Goal: Navigation & Orientation: Find specific page/section

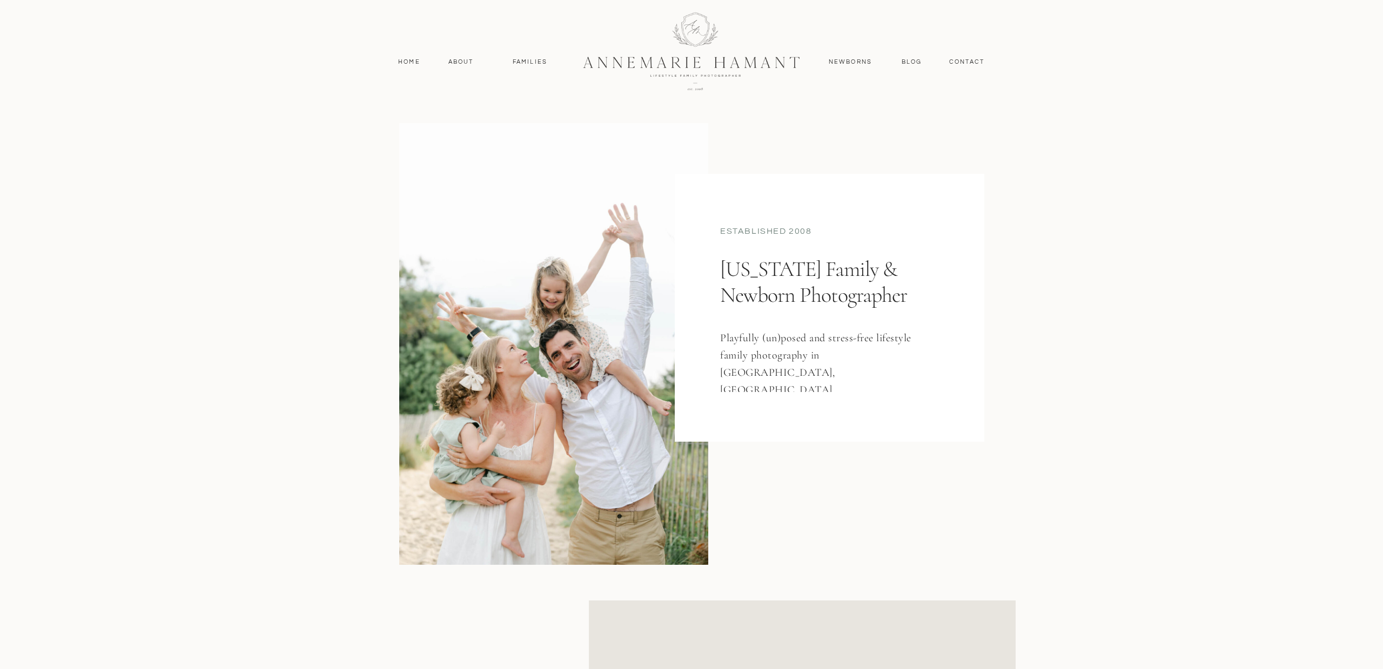
scroll to position [2195, 0]
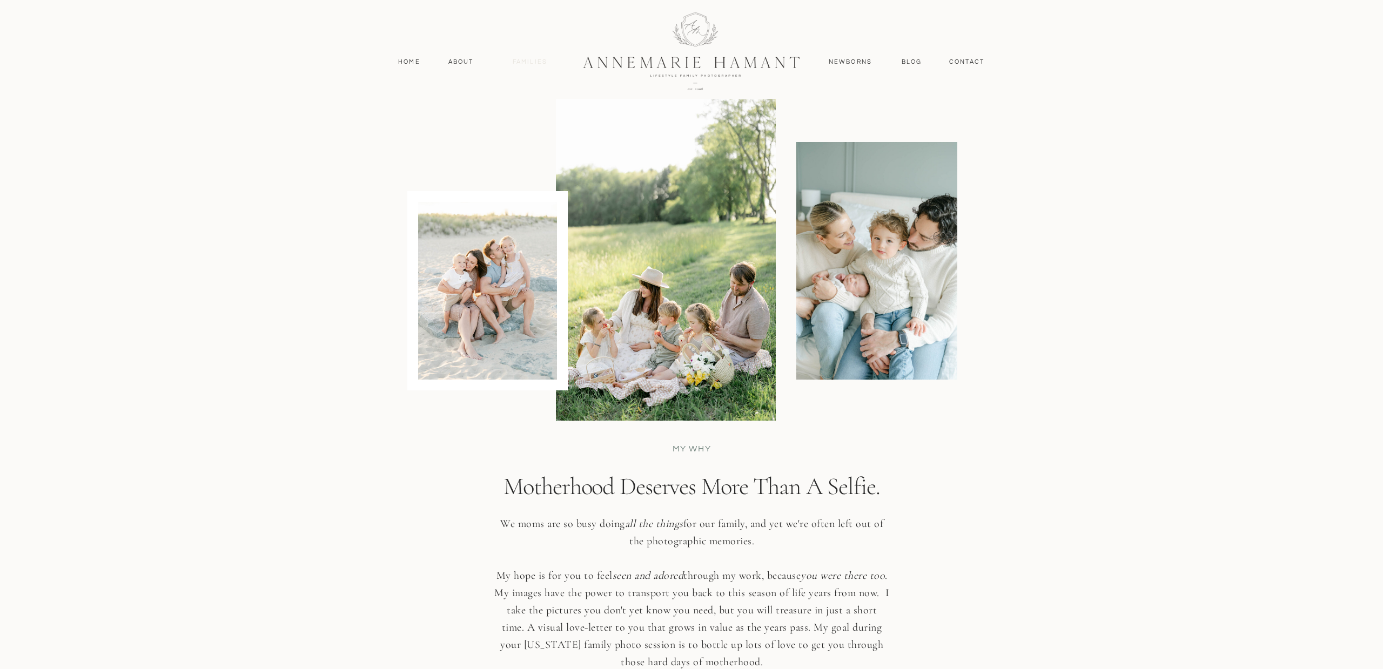
click at [527, 59] on nav "Families" at bounding box center [530, 62] width 49 height 10
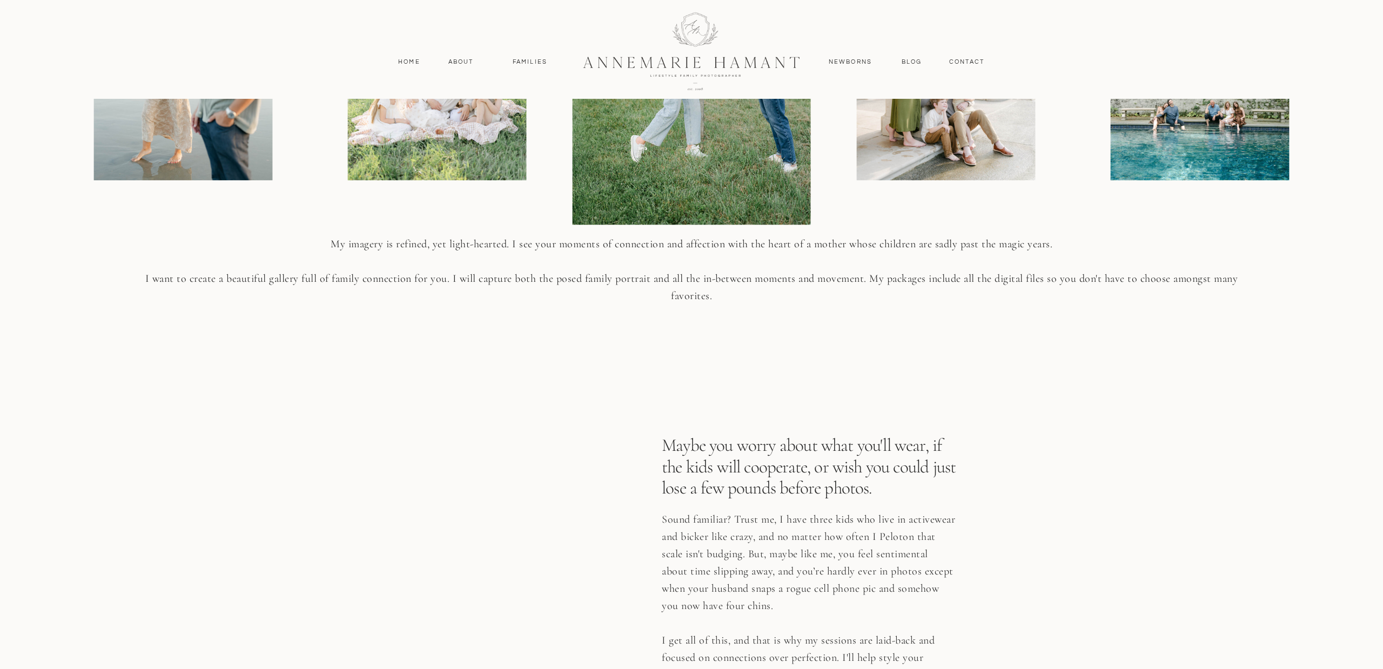
scroll to position [1188, 0]
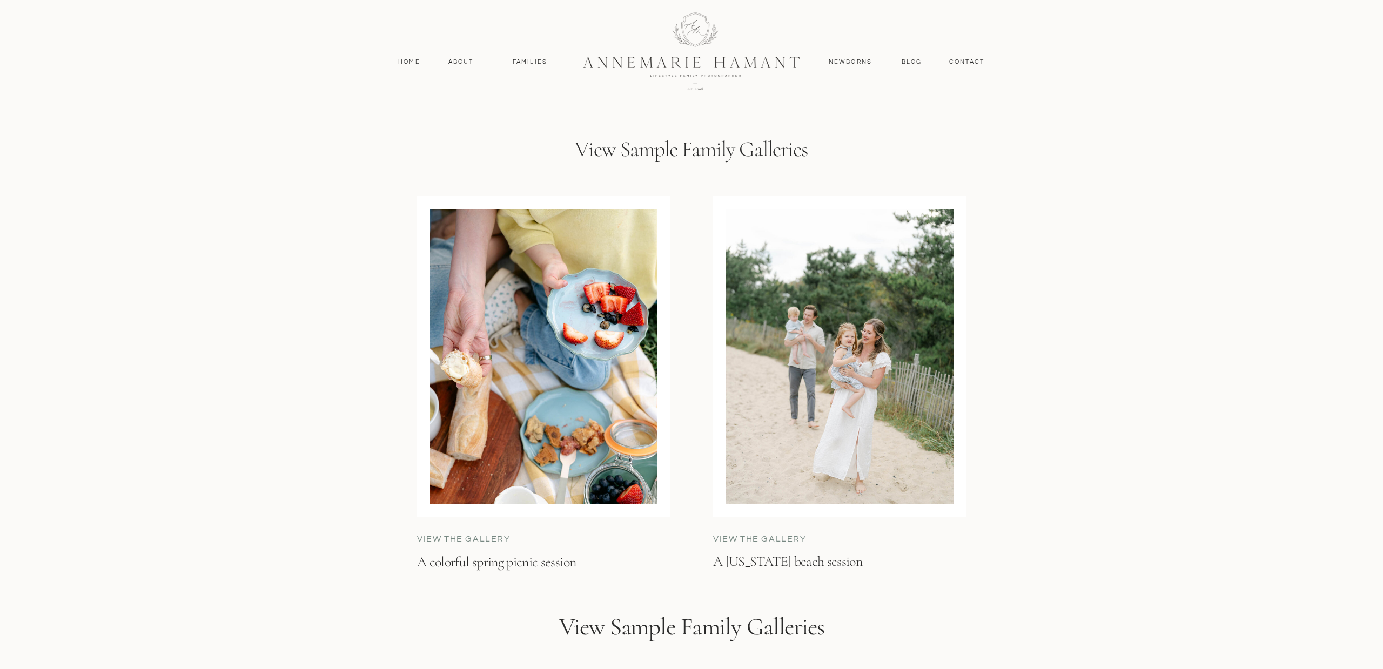
click at [442, 427] on div at bounding box center [543, 356] width 227 height 295
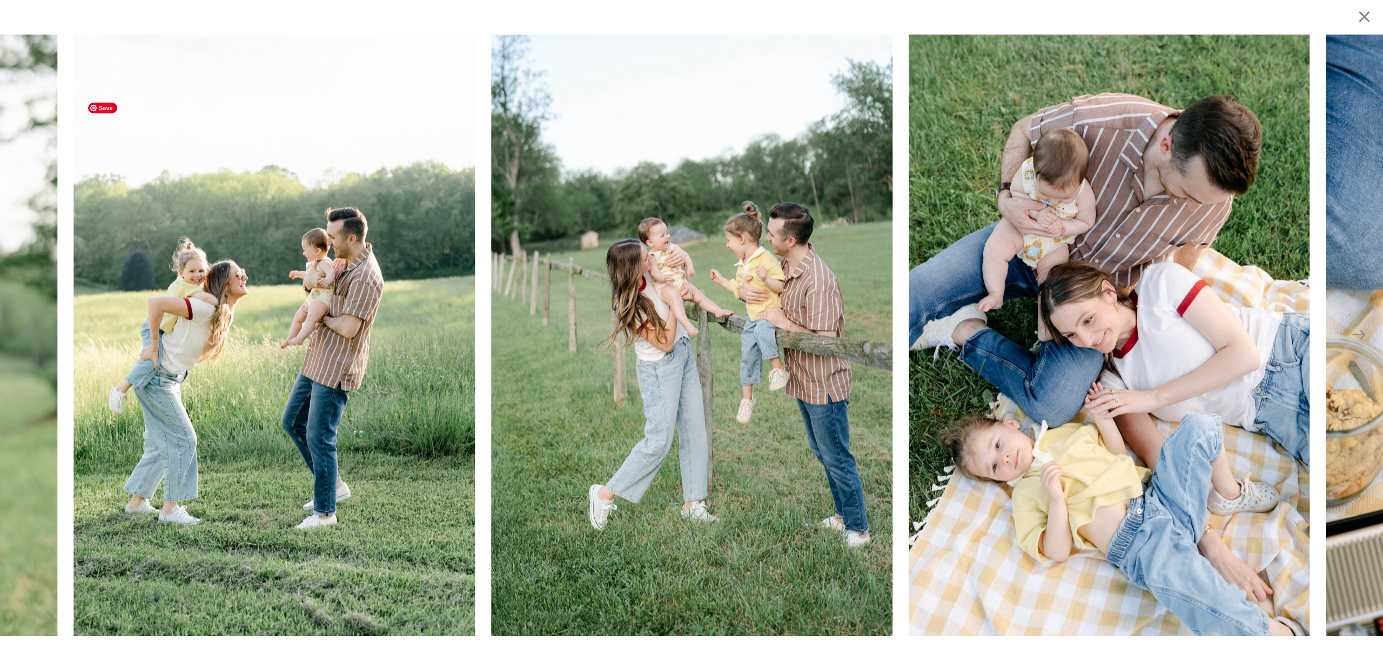
scroll to position [2755, 0]
click at [1367, 16] on icon at bounding box center [1364, 16] width 19 height 21
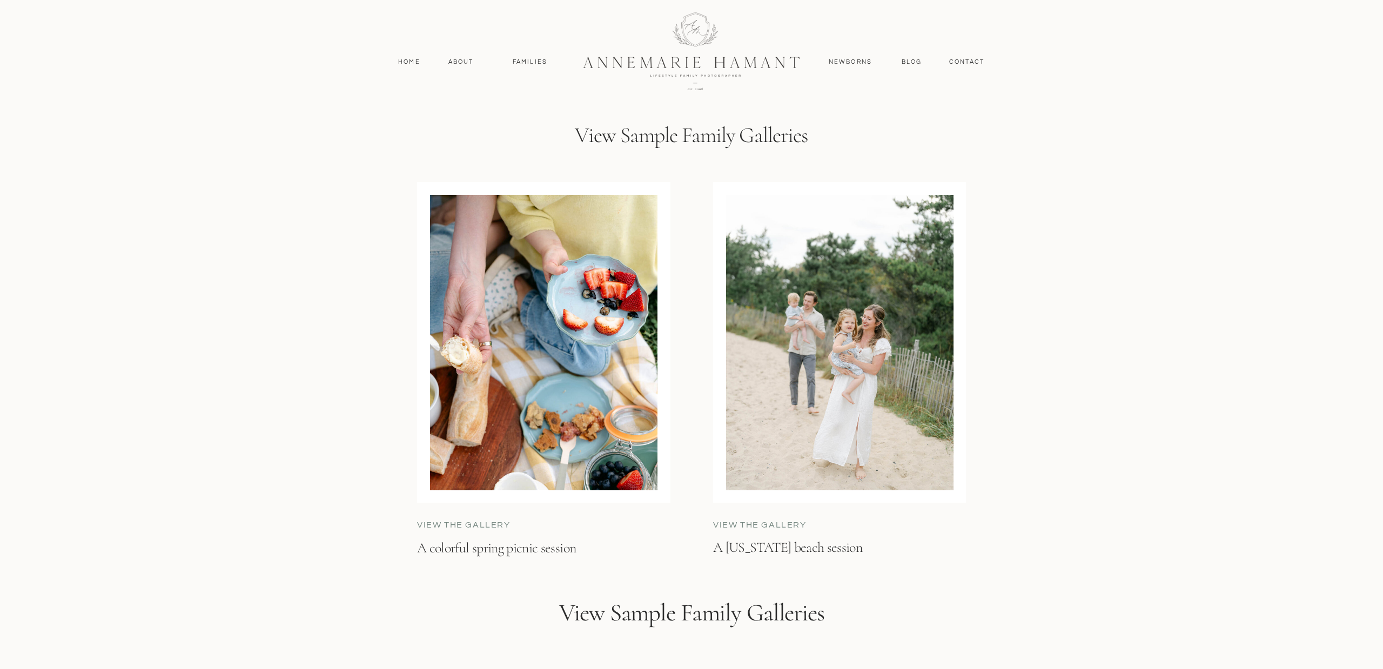
click at [858, 409] on div at bounding box center [839, 342] width 227 height 295
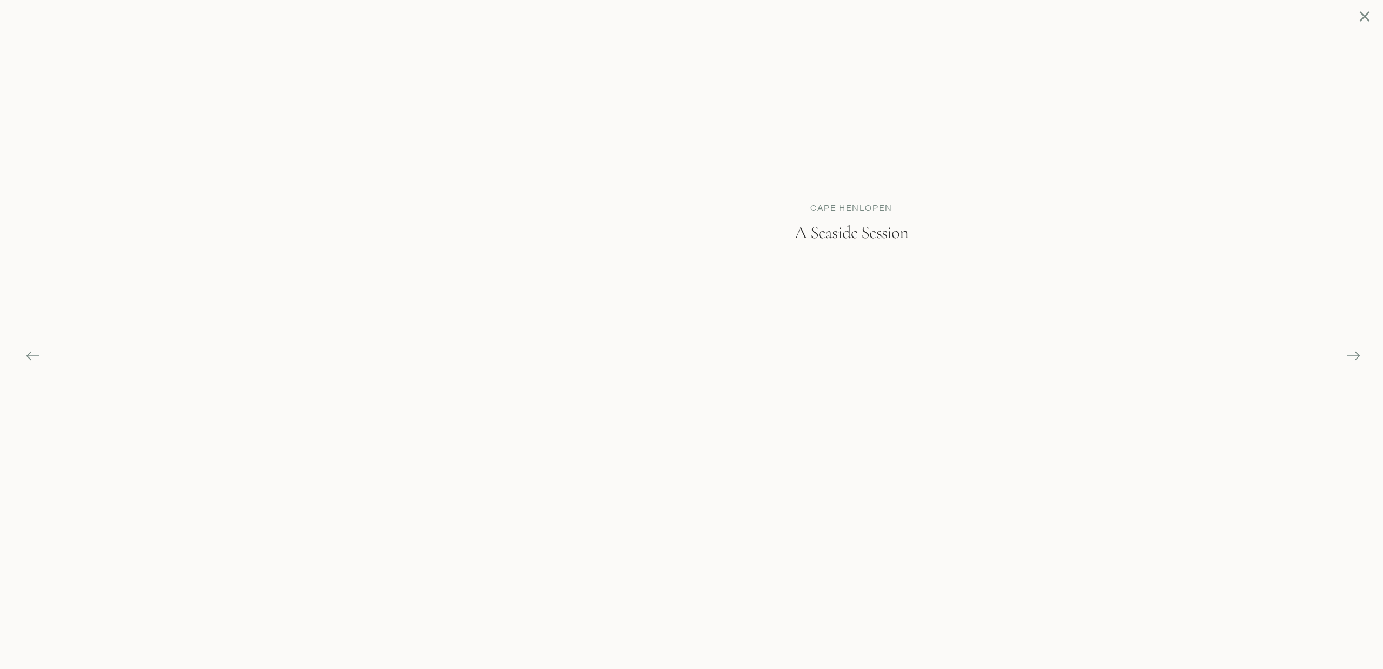
scroll to position [2769, 0]
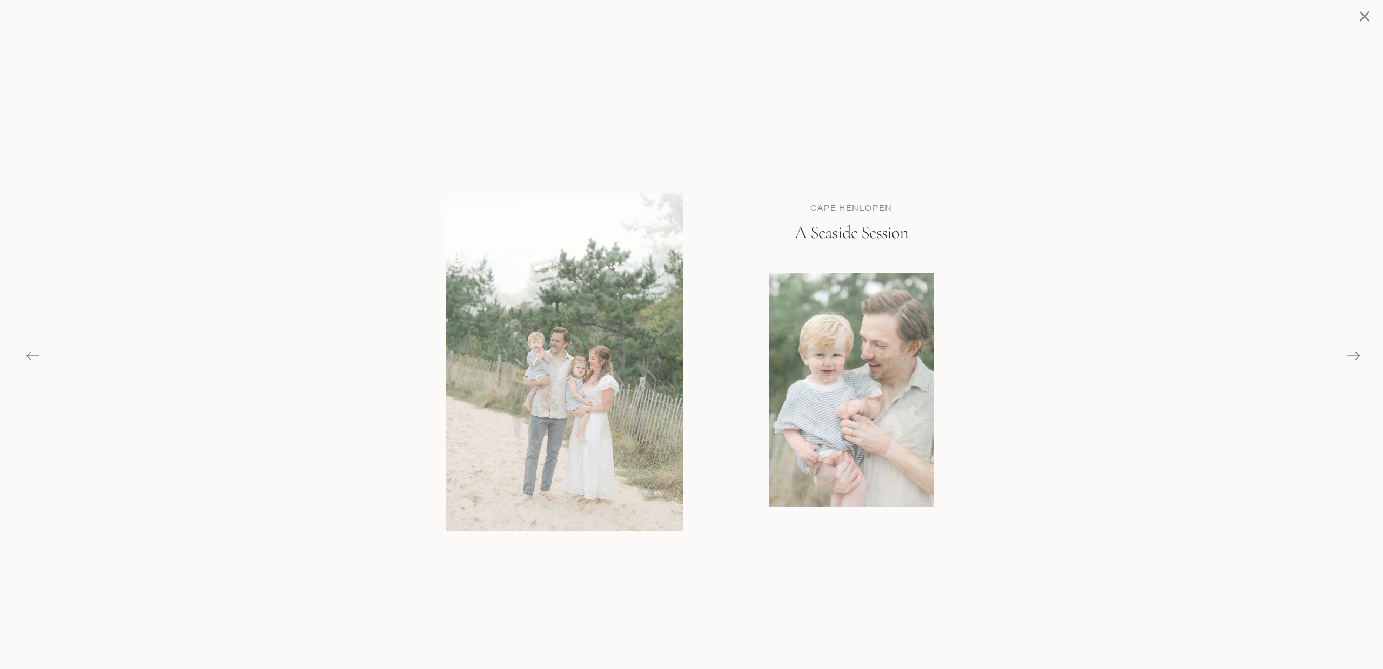
click at [1366, 12] on icon at bounding box center [1364, 16] width 17 height 17
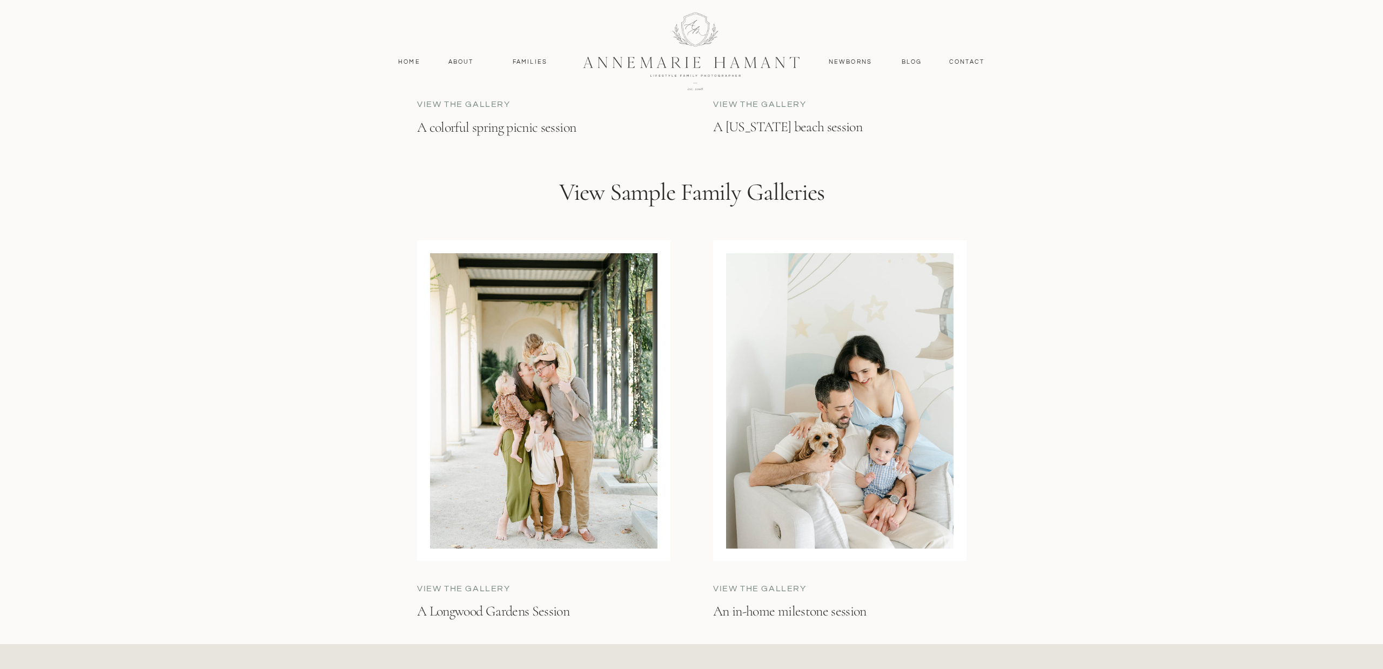
click at [515, 465] on div at bounding box center [543, 400] width 227 height 295
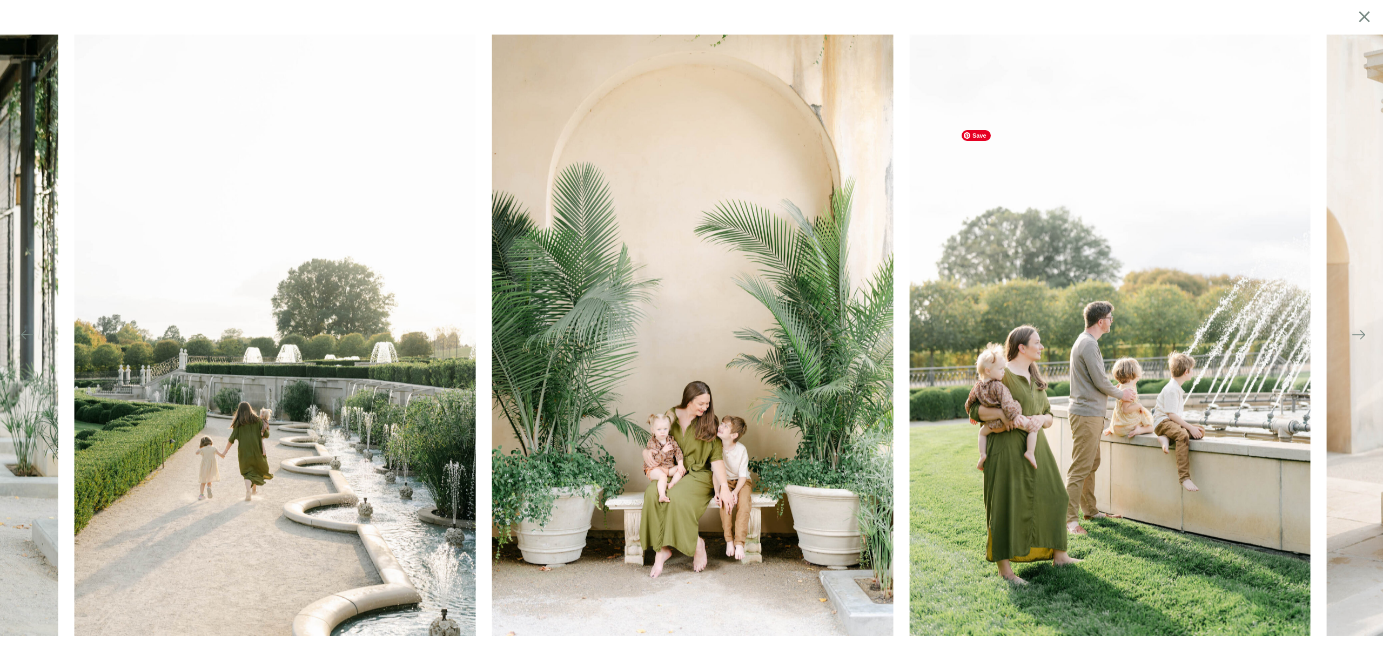
scroll to position [3190, 0]
click at [1370, 11] on icon at bounding box center [1364, 16] width 19 height 21
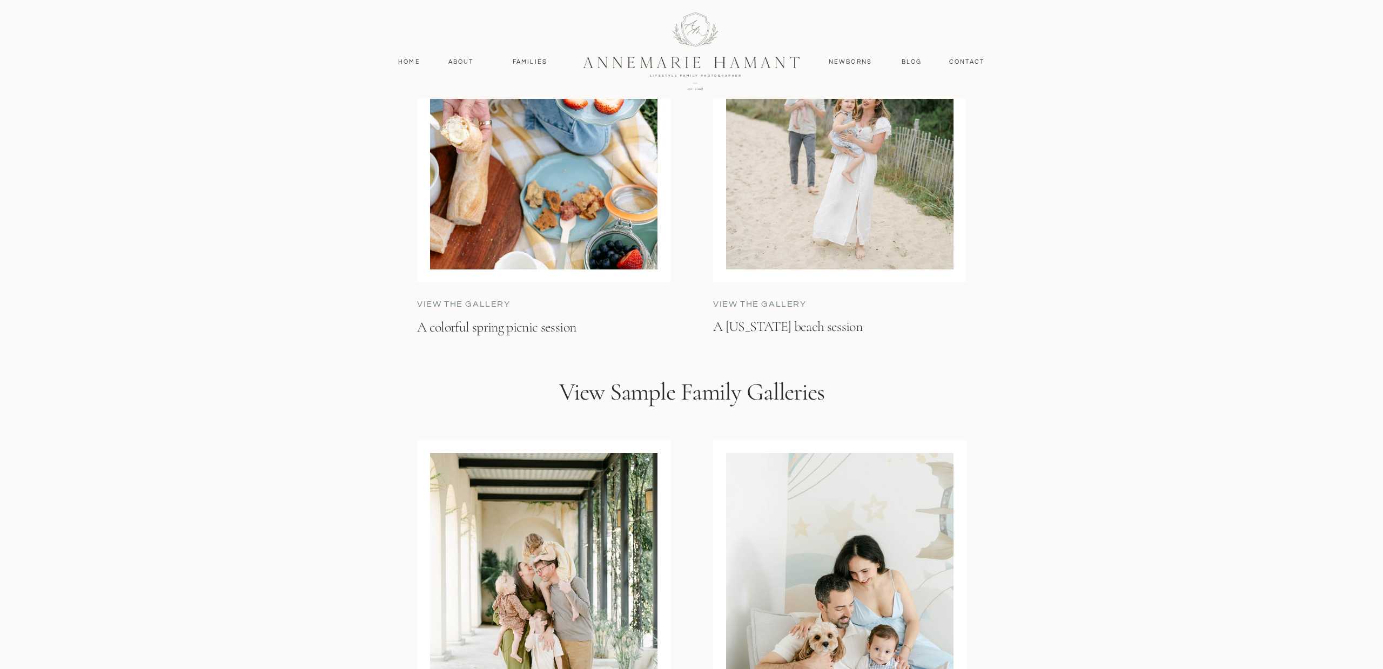
click at [836, 587] on div at bounding box center [839, 600] width 227 height 295
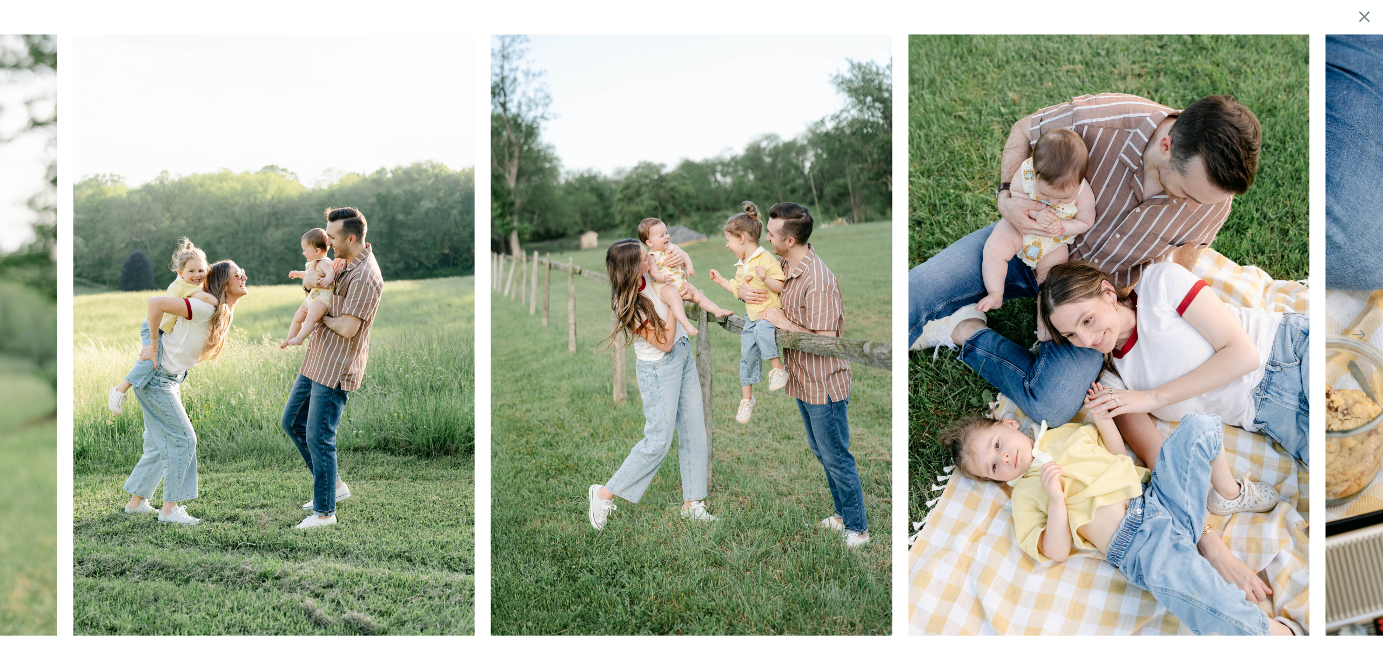
scroll to position [0, 0]
click at [1364, 18] on icon at bounding box center [1364, 16] width 19 height 21
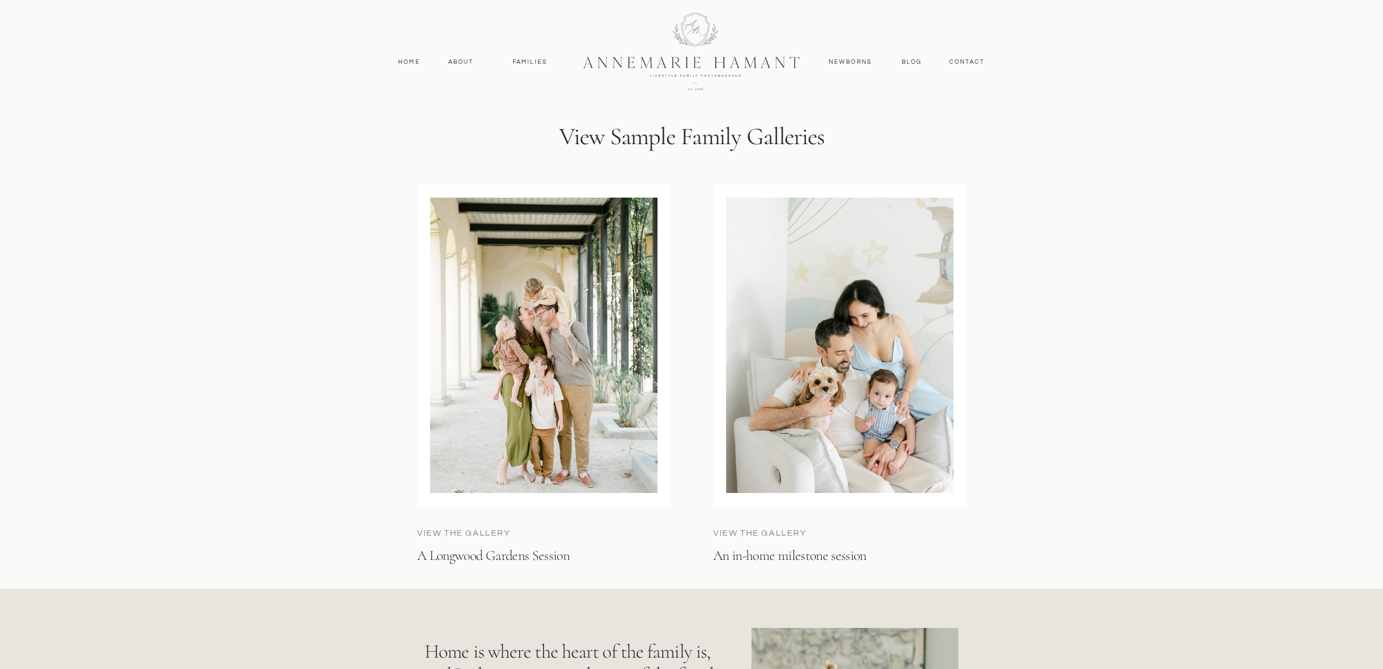
click at [866, 435] on div at bounding box center [839, 345] width 227 height 295
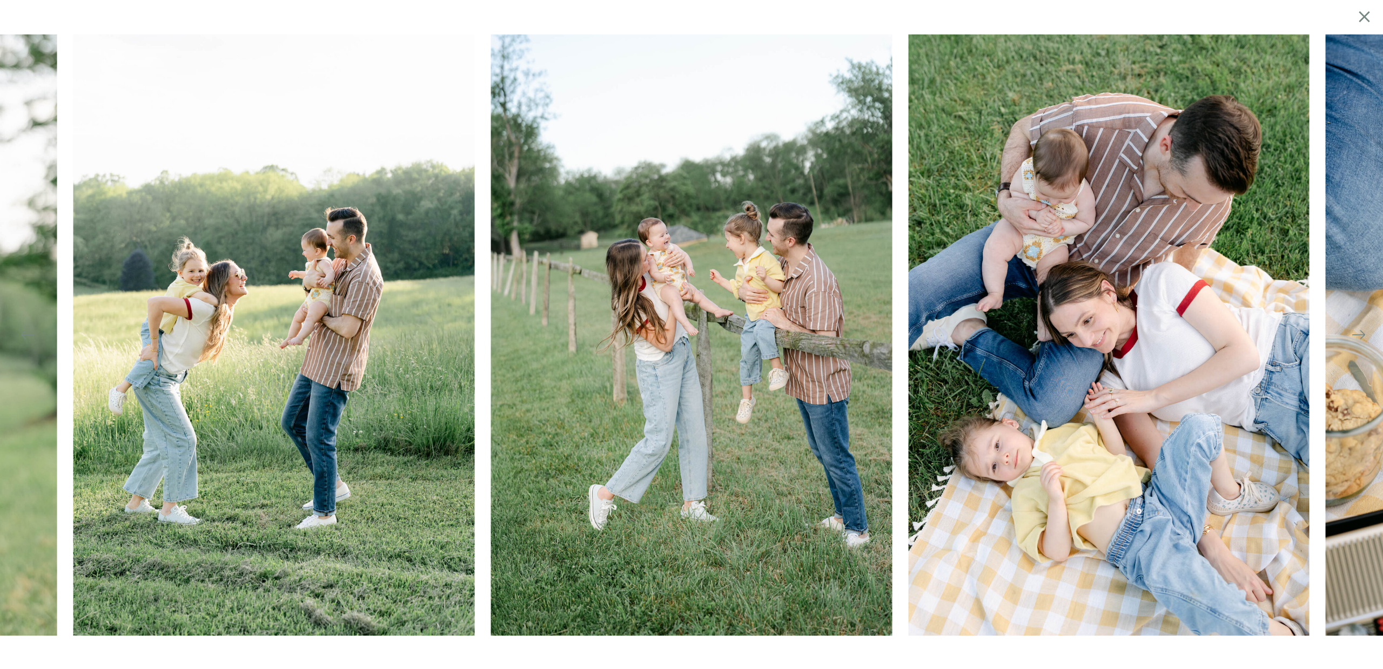
click at [1361, 17] on icon at bounding box center [1364, 16] width 19 height 21
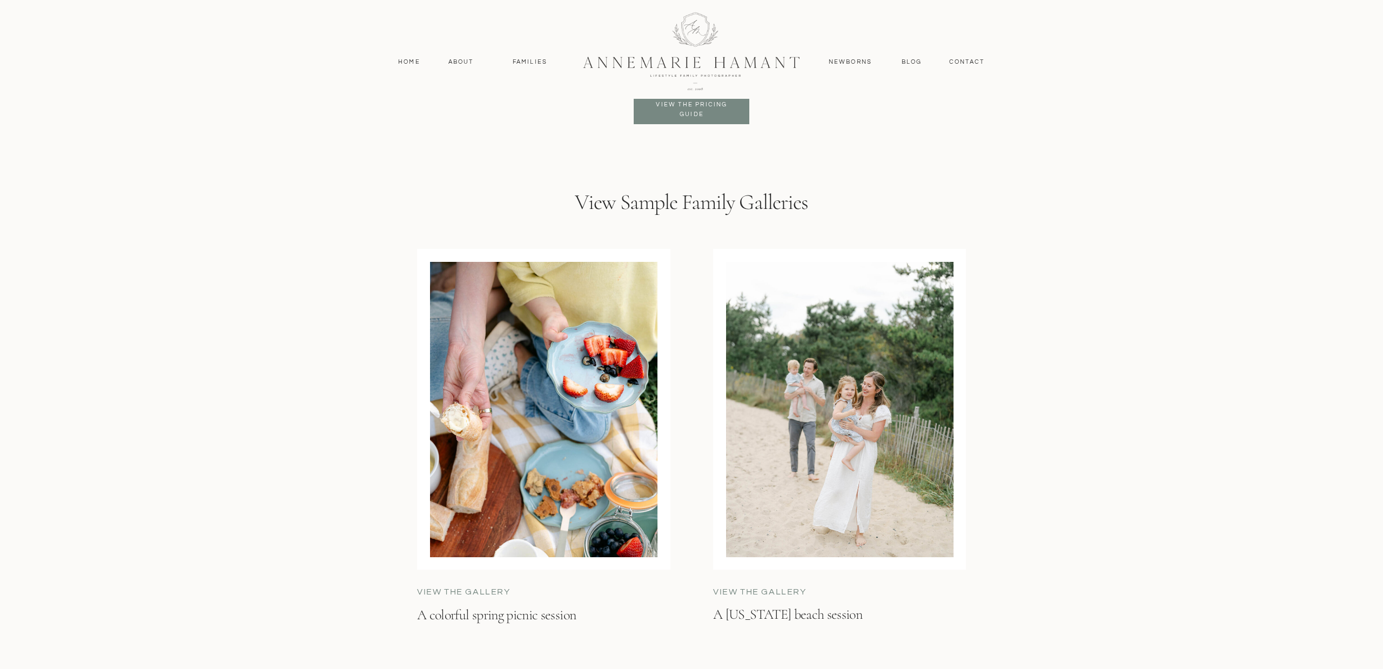
scroll to position [2868, 0]
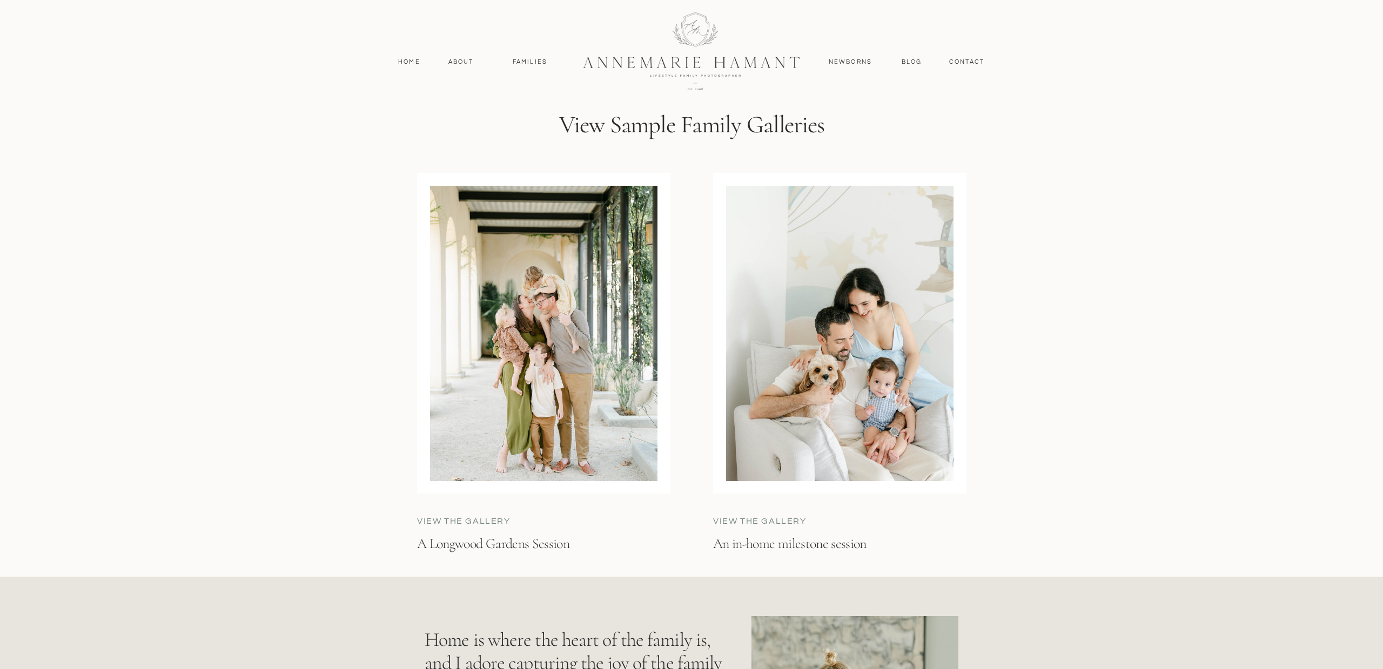
click at [849, 397] on div at bounding box center [839, 333] width 227 height 295
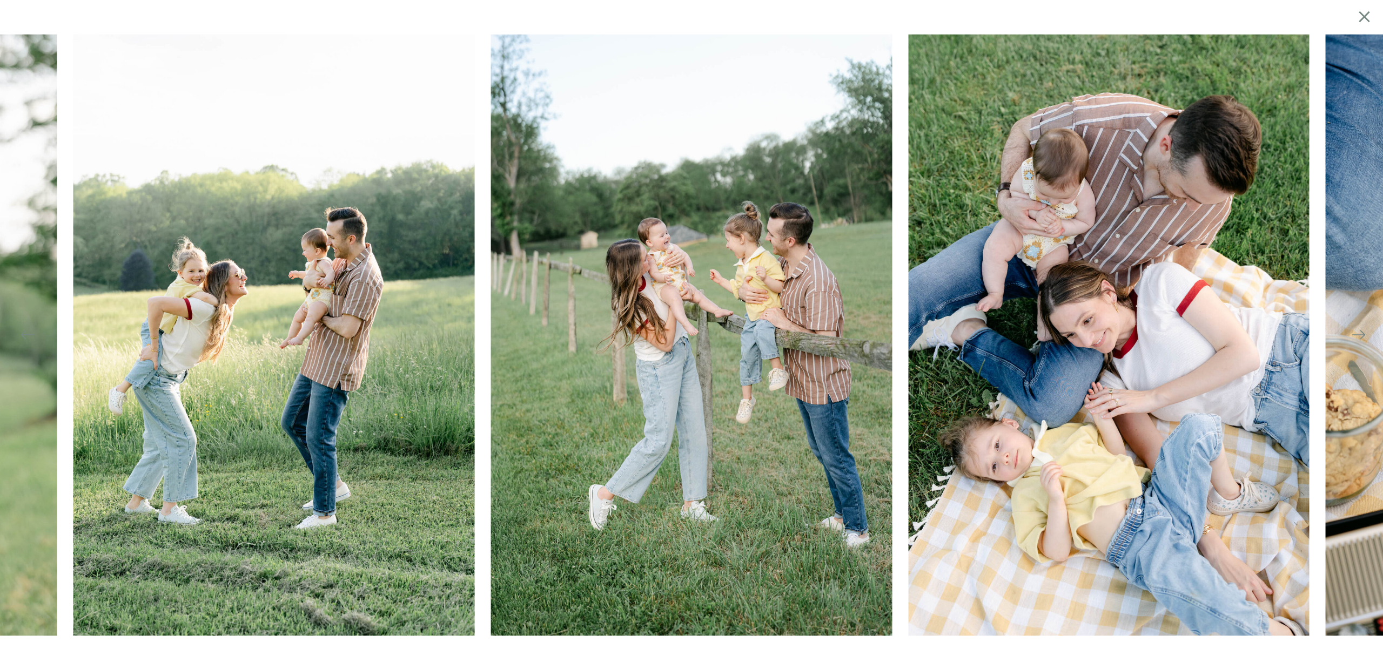
scroll to position [677, 0]
click at [1365, 16] on icon at bounding box center [1364, 16] width 11 height 11
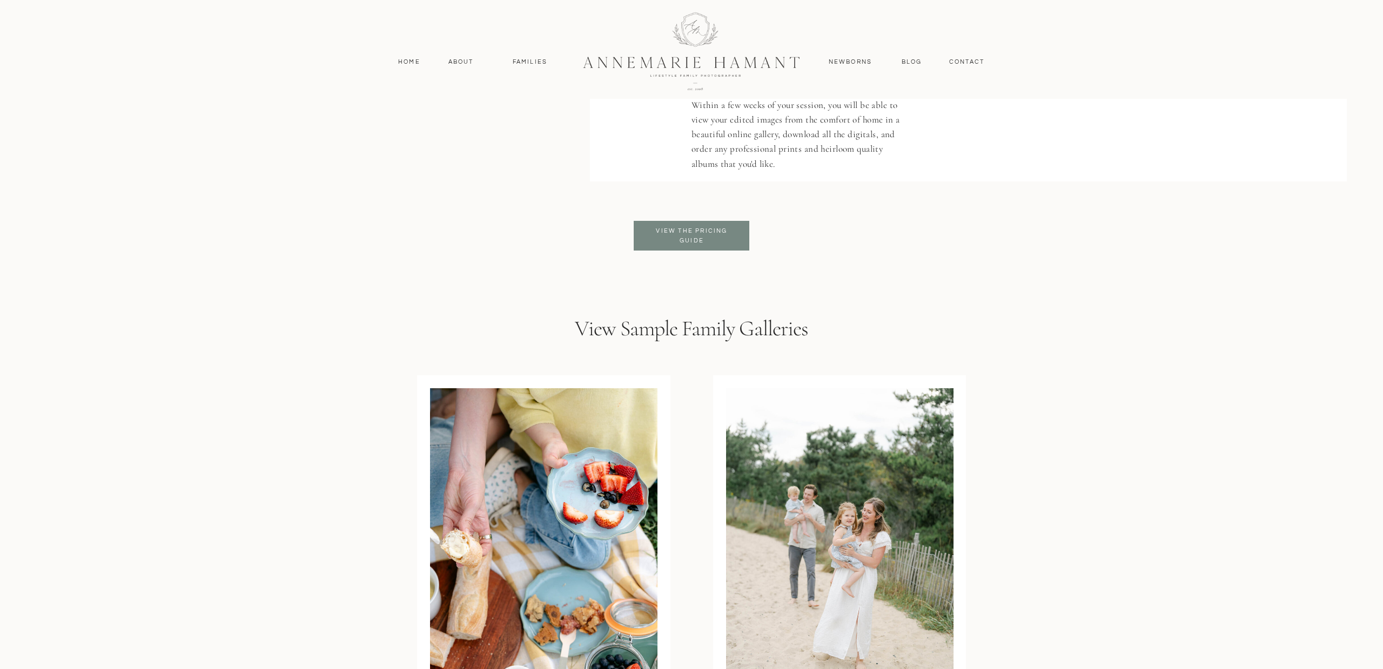
scroll to position [2868, 0]
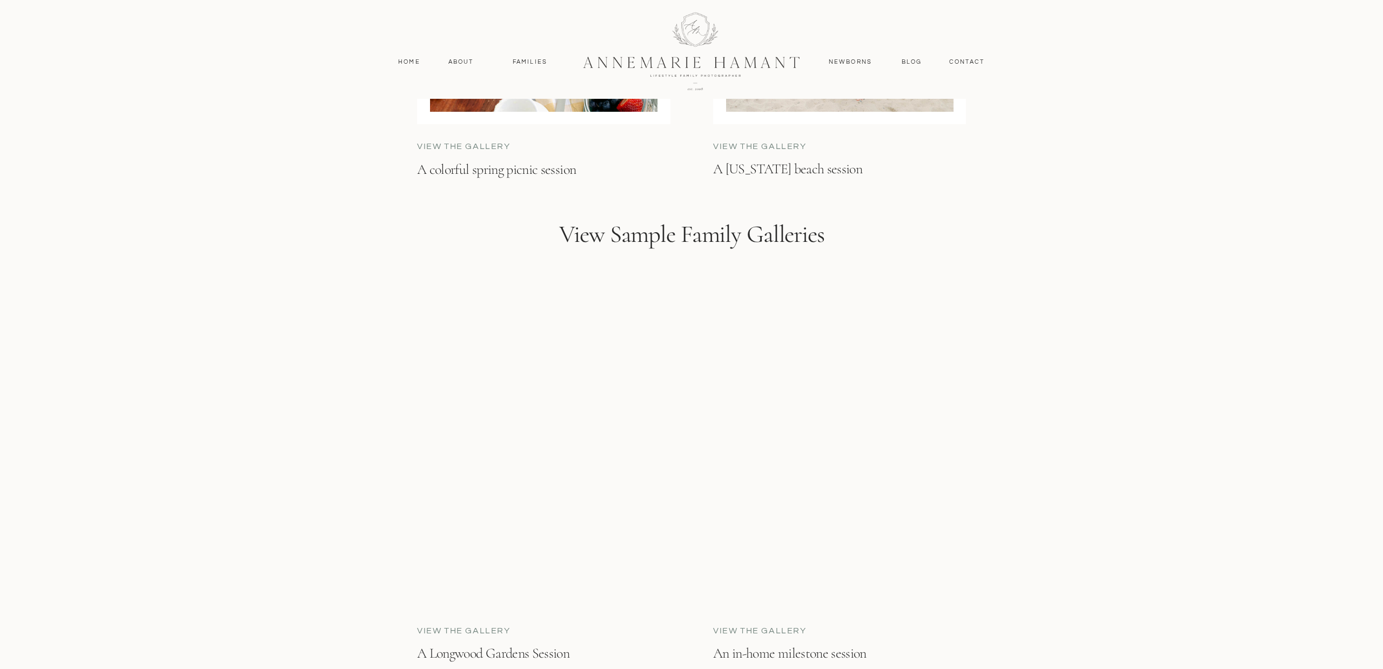
scroll to position [3399, 0]
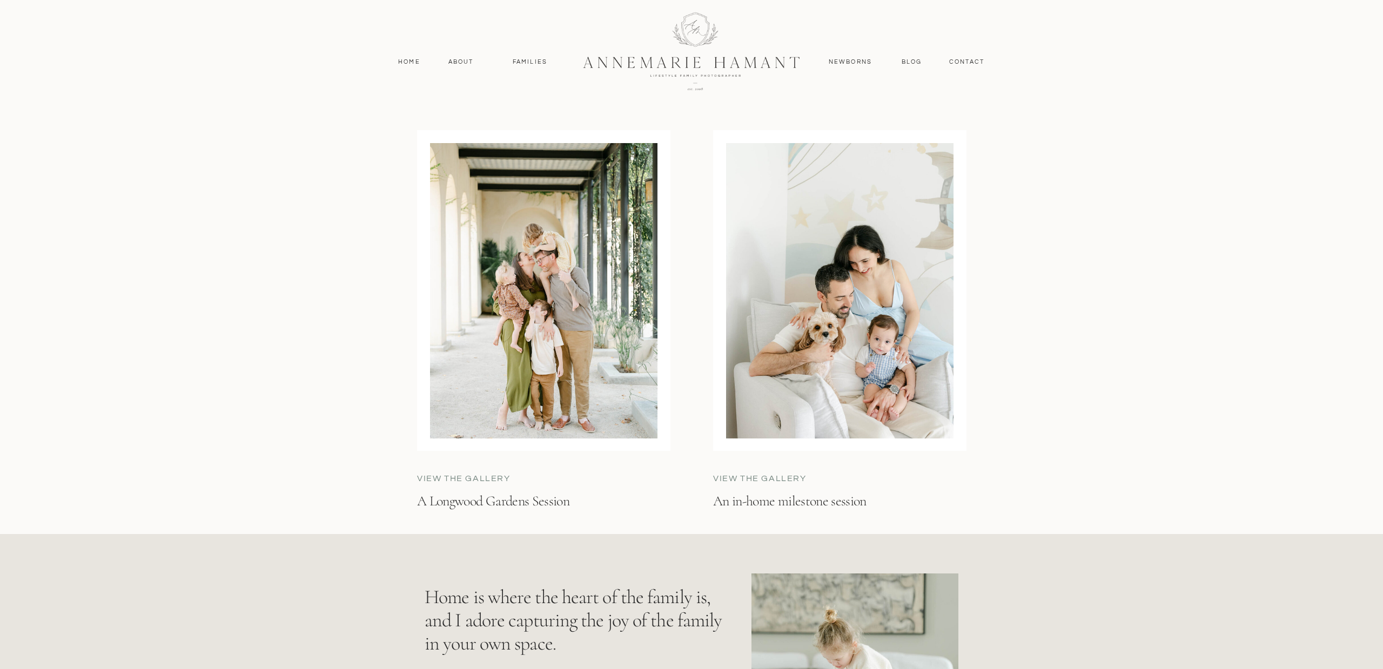
click at [772, 316] on div at bounding box center [839, 290] width 227 height 295
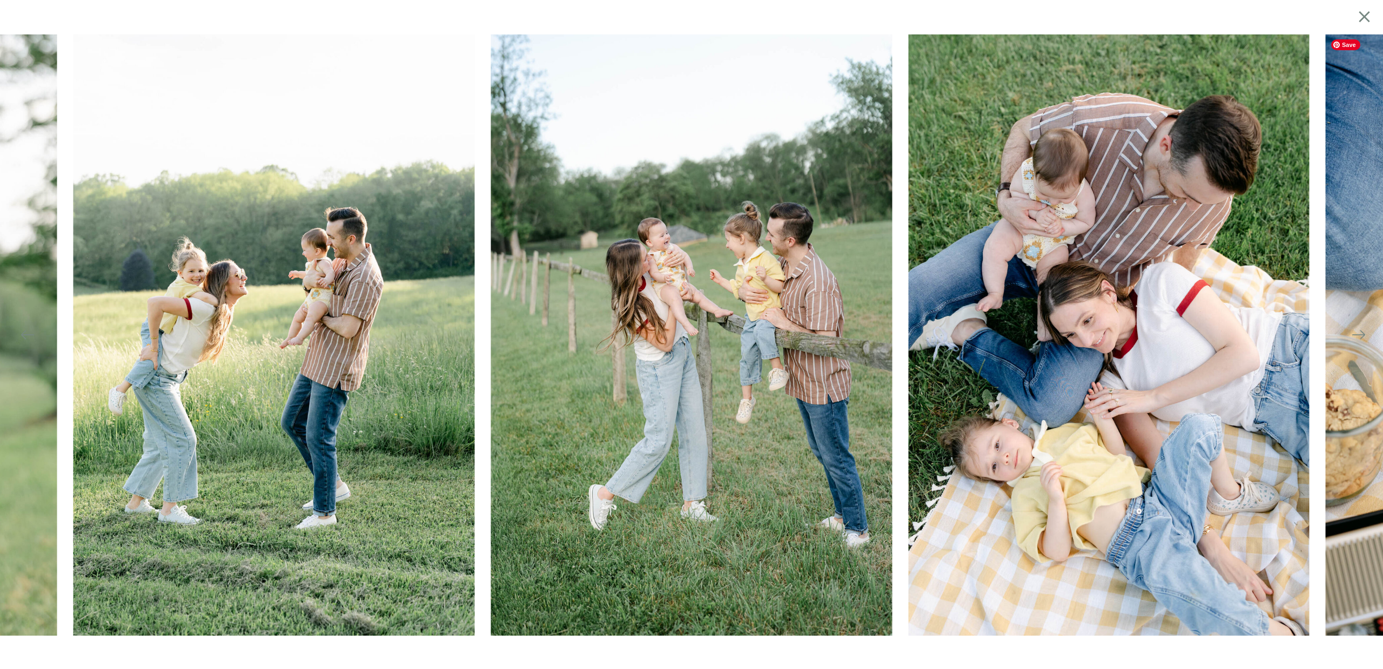
scroll to position [109, 0]
click at [1360, 22] on icon at bounding box center [1364, 16] width 19 height 21
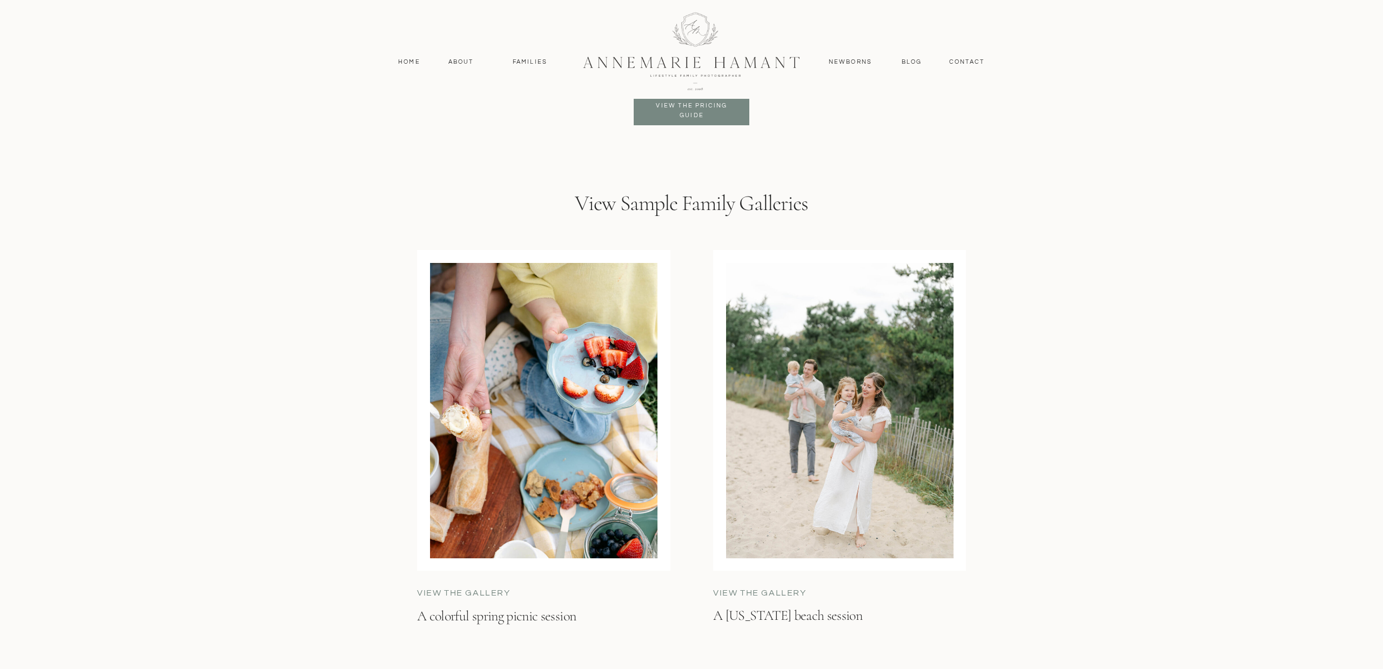
scroll to position [2868, 0]
